Goal: Information Seeking & Learning: Find contact information

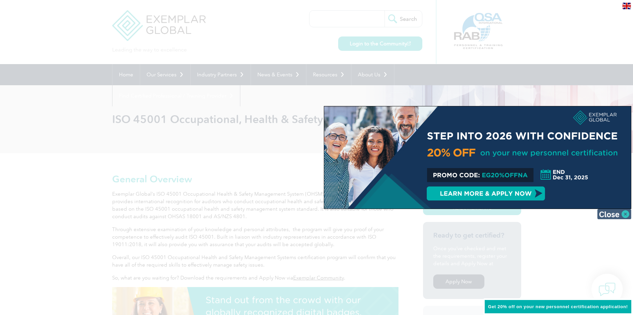
click at [628, 217] on img at bounding box center [614, 214] width 34 height 10
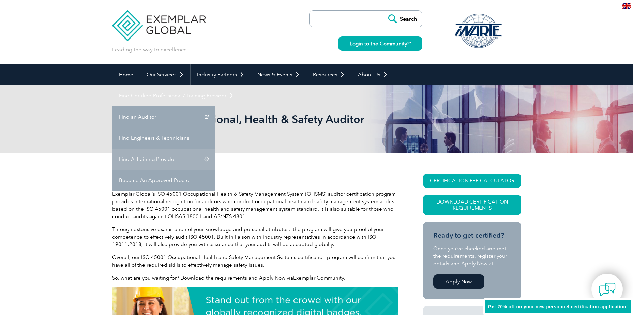
click at [215, 149] on link "Find A Training Provider" at bounding box center [163, 159] width 102 height 21
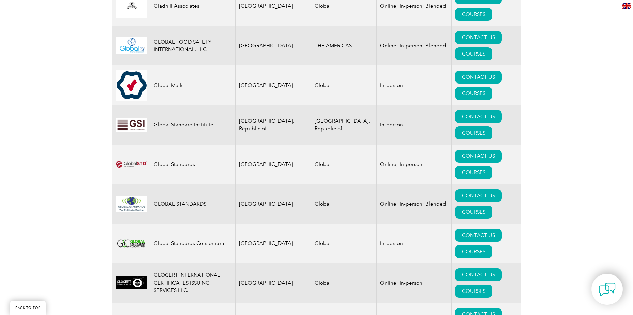
scroll to position [4226, 0]
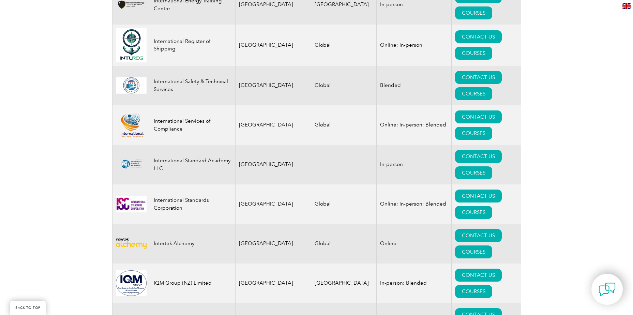
scroll to position [5555, 0]
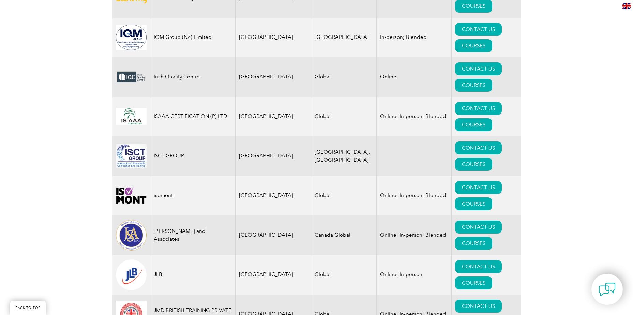
scroll to position [5725, 0]
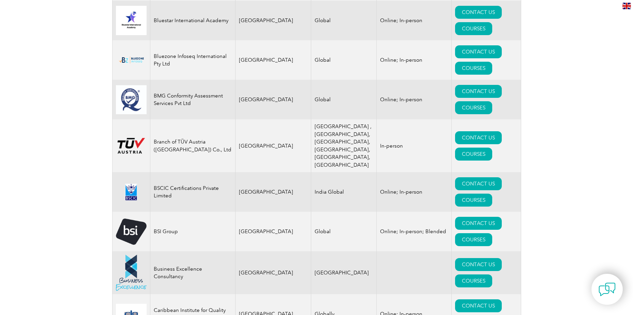
scroll to position [0, 0]
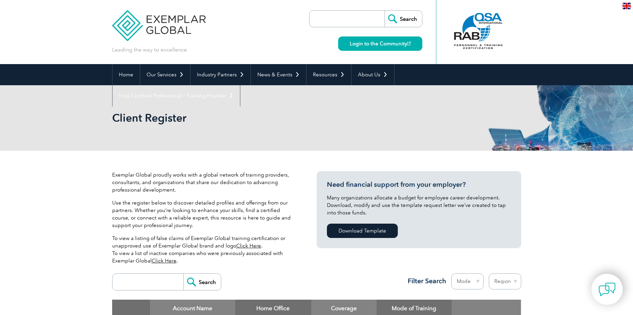
click at [328, 18] on input "search" at bounding box center [349, 19] width 72 height 16
type input "visalkhapatnam"
click at [408, 21] on input "Search" at bounding box center [402, 19] width 37 height 16
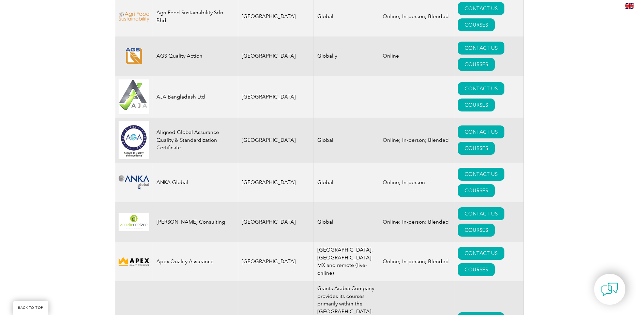
scroll to position [750, 0]
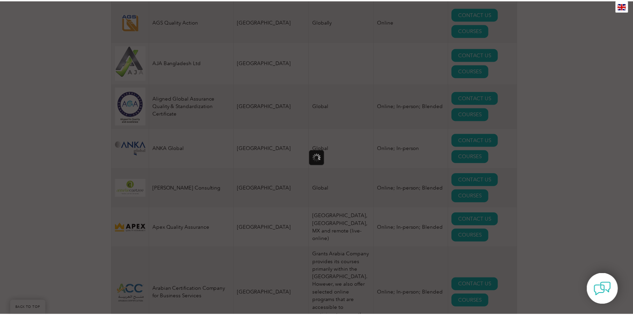
scroll to position [0, 0]
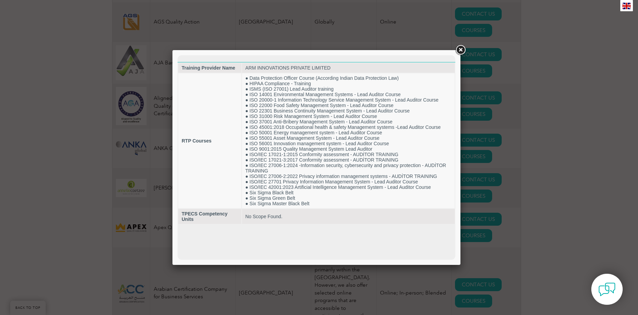
click at [461, 53] on link at bounding box center [460, 50] width 12 height 12
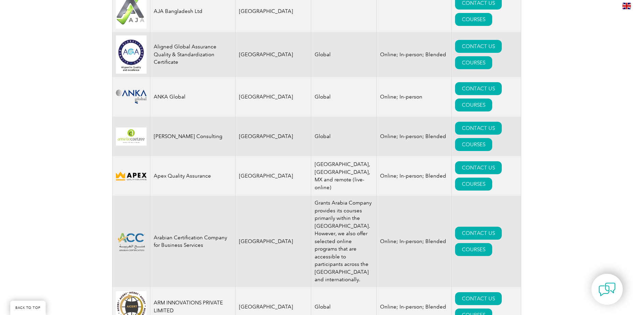
scroll to position [818, 0]
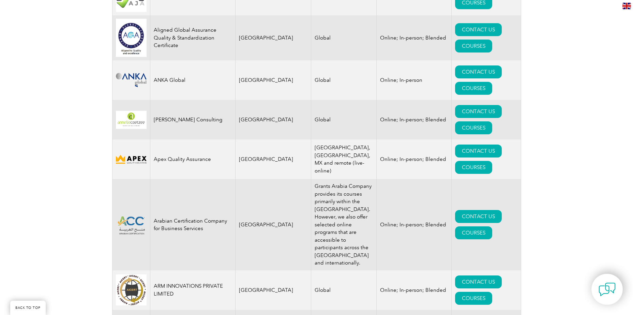
click at [455, 315] on link "CONTACT US" at bounding box center [478, 321] width 47 height 13
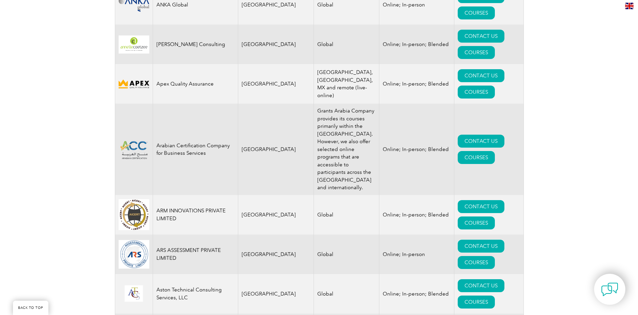
scroll to position [920, 0]
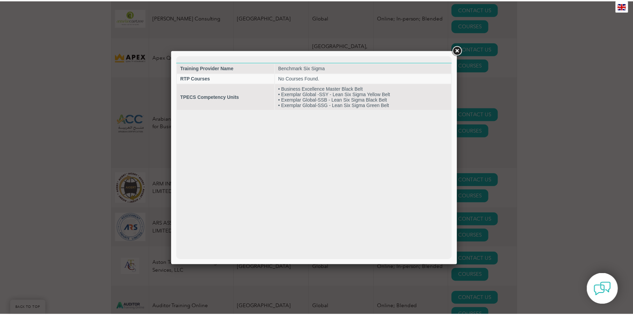
scroll to position [0, 0]
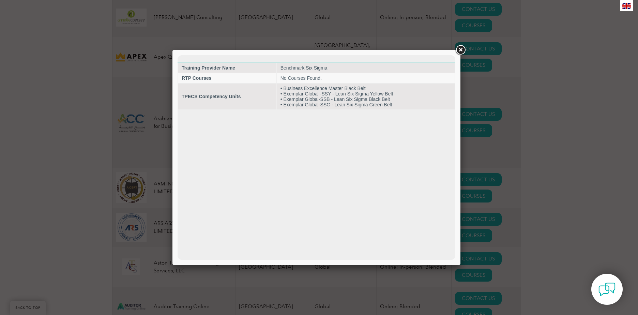
click at [460, 49] on link at bounding box center [460, 50] width 12 height 12
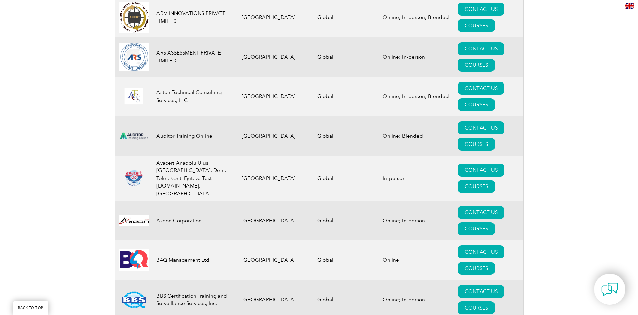
scroll to position [1125, 0]
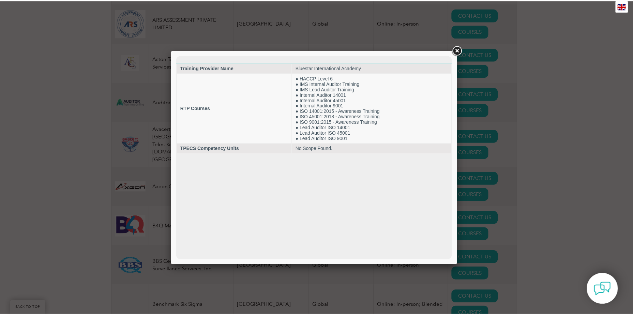
scroll to position [0, 0]
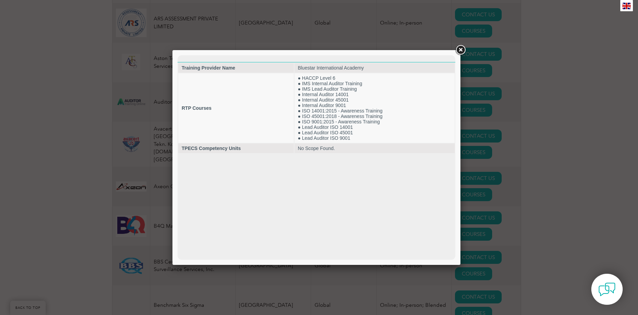
click at [462, 50] on link at bounding box center [460, 50] width 12 height 12
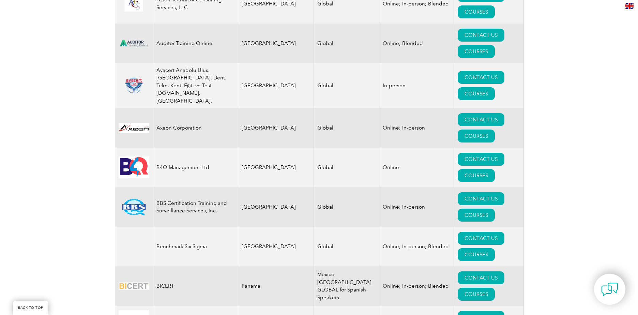
scroll to position [1193, 0]
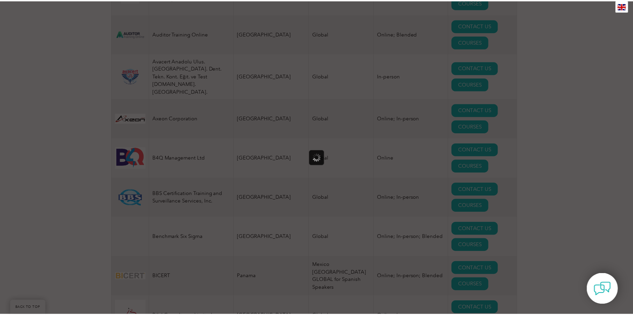
scroll to position [0, 0]
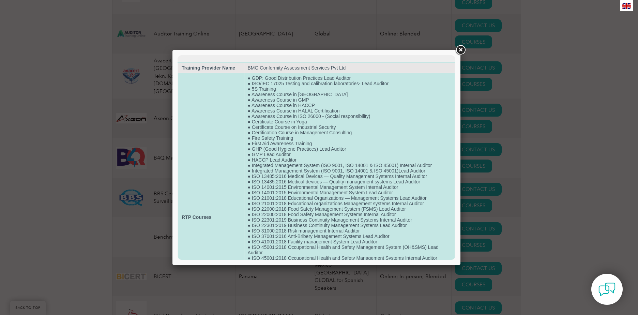
click at [234, 256] on td "RTP Courses" at bounding box center [210, 217] width 65 height 288
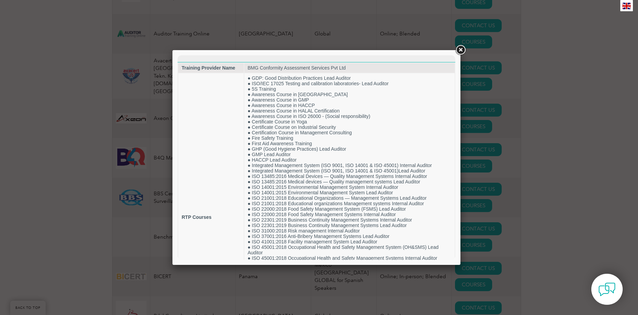
click at [460, 51] on link at bounding box center [460, 50] width 12 height 12
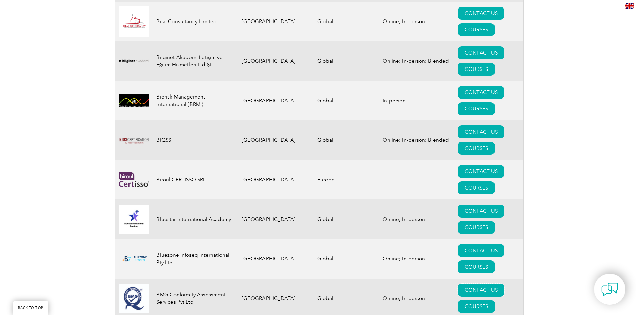
scroll to position [1499, 0]
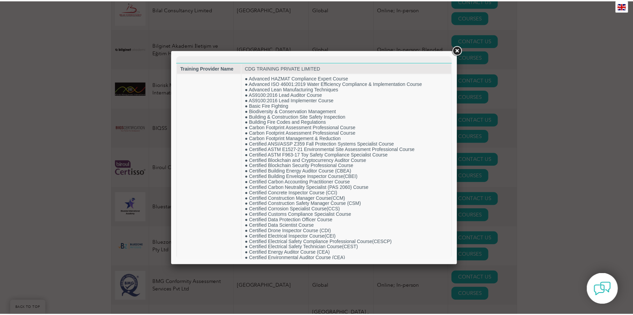
scroll to position [0, 0]
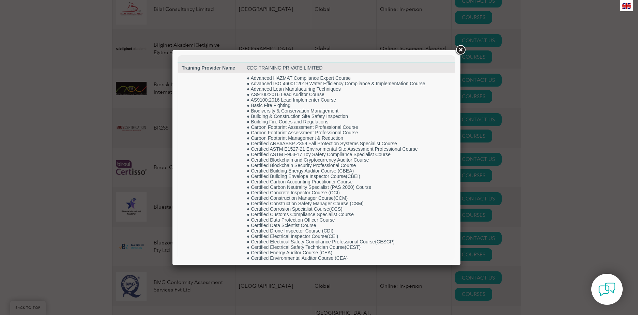
click at [462, 52] on link at bounding box center [460, 50] width 12 height 12
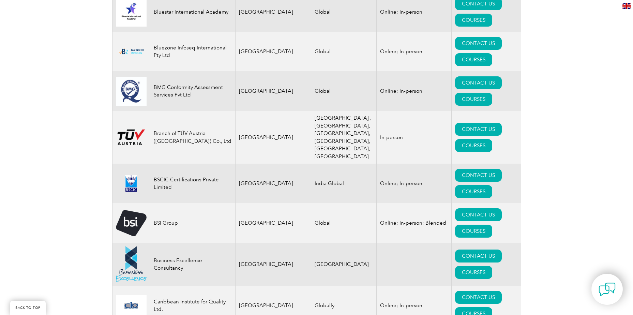
scroll to position [1704, 0]
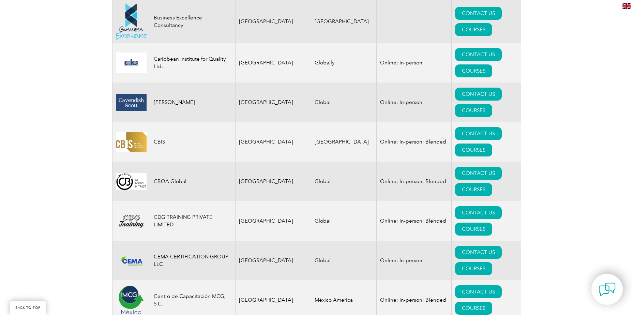
scroll to position [1942, 0]
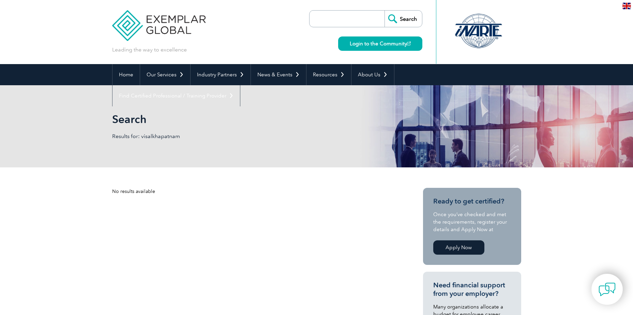
click at [326, 24] on input "search" at bounding box center [349, 19] width 72 height 16
click at [327, 18] on input "visalkhapatnam" at bounding box center [349, 19] width 72 height 16
type input "visakhapatnam"
click at [401, 17] on input "Search" at bounding box center [402, 19] width 37 height 16
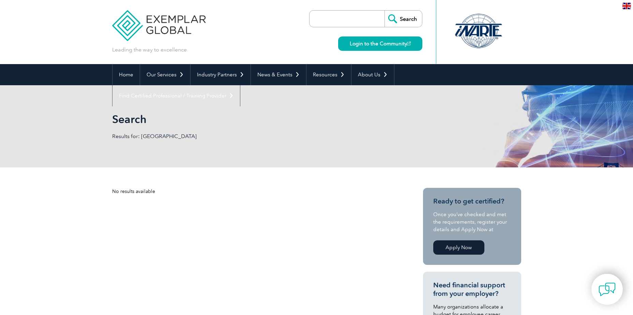
click at [349, 17] on input "search" at bounding box center [349, 19] width 72 height 16
type input "india"
click at [402, 18] on input "Search" at bounding box center [402, 19] width 37 height 16
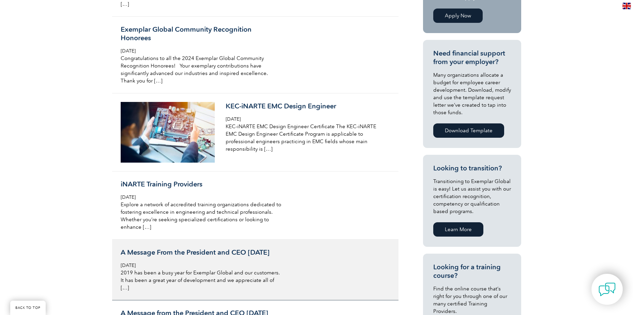
scroll to position [204, 0]
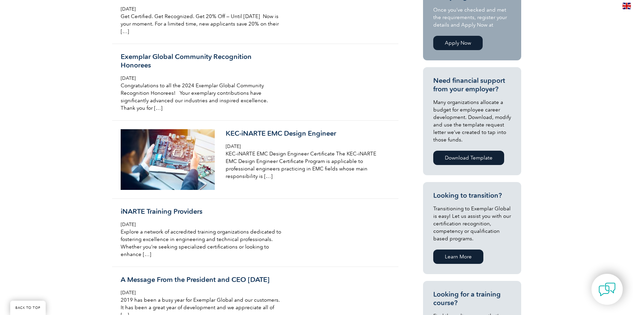
click at [480, 158] on link "Download Template" at bounding box center [468, 158] width 71 height 14
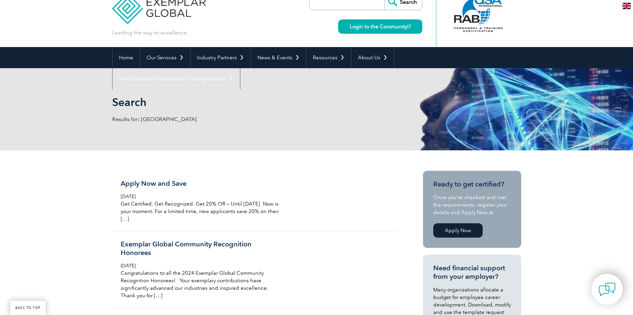
scroll to position [0, 0]
